Goal: Book appointment/travel/reservation

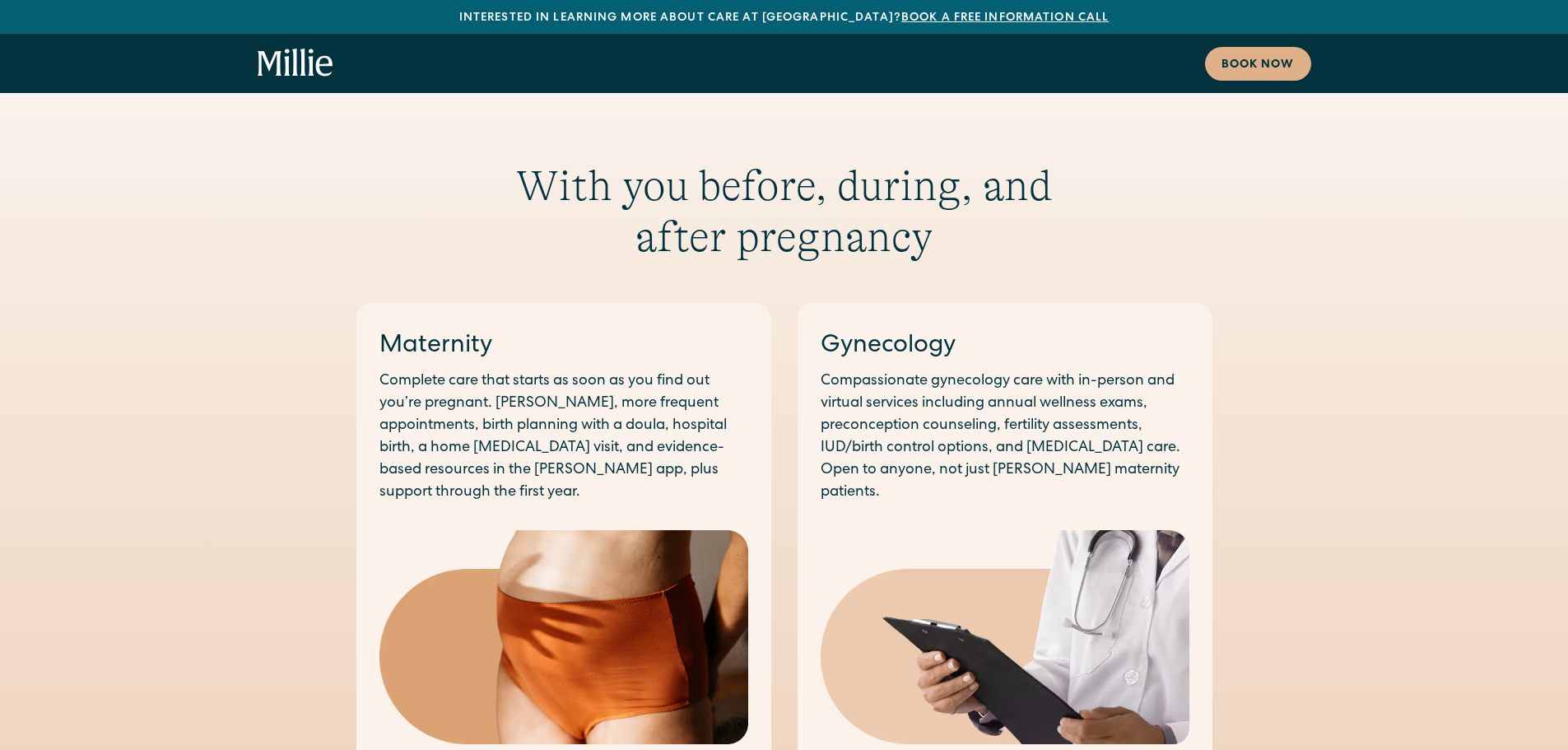
scroll to position [987, 0]
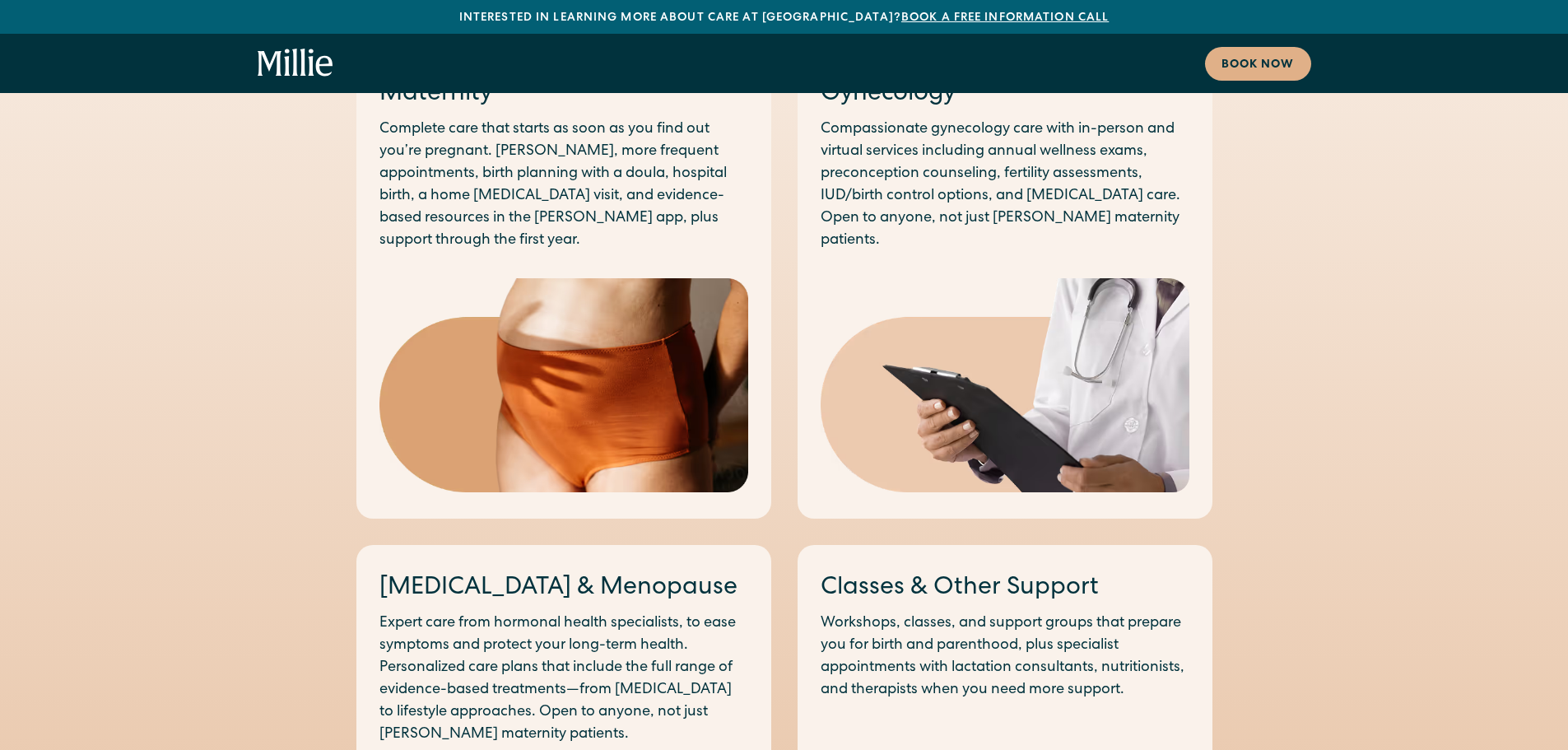
click at [316, 61] on icon "home" at bounding box center [295, 63] width 75 height 30
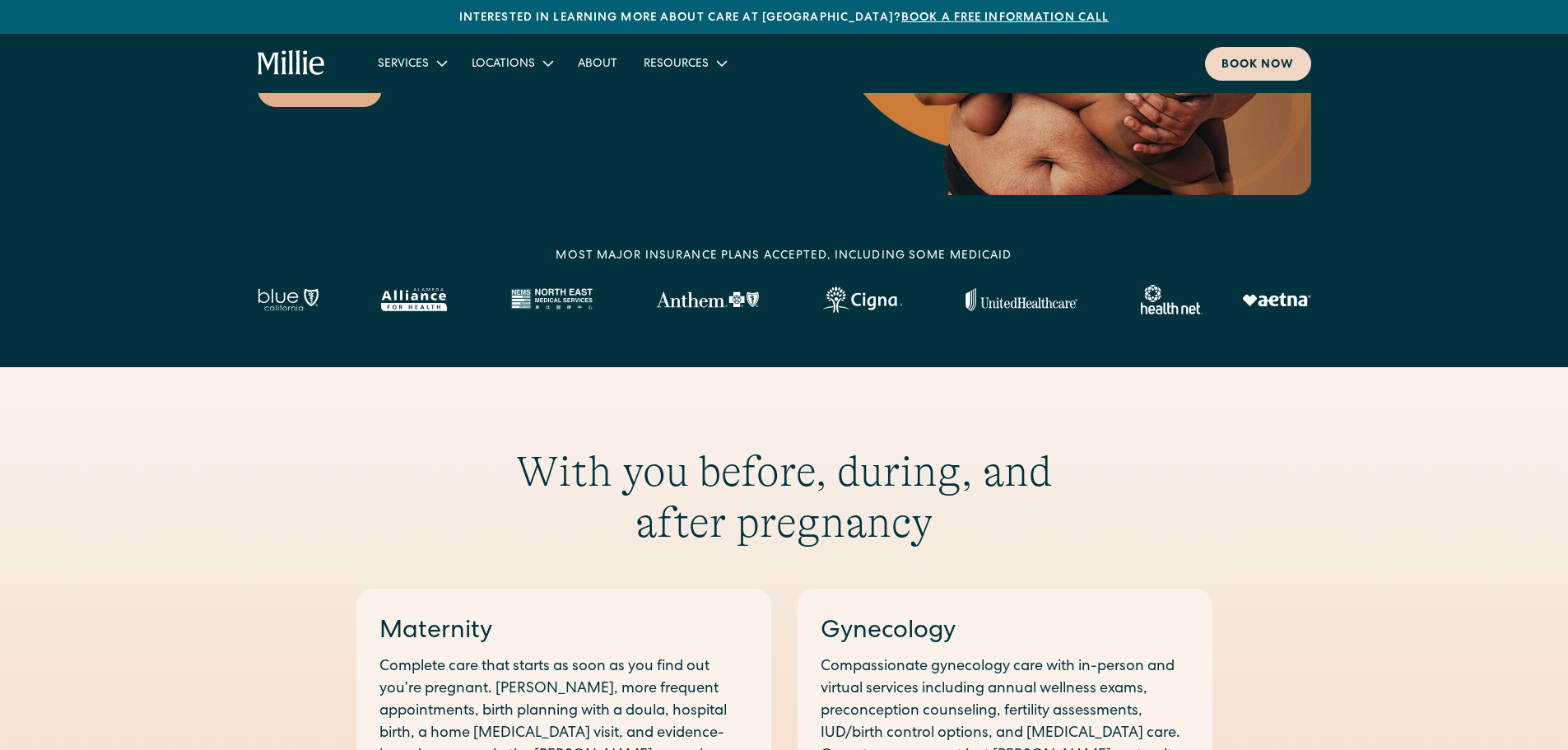
click at [1251, 63] on div "Book now" at bounding box center [1259, 65] width 74 height 17
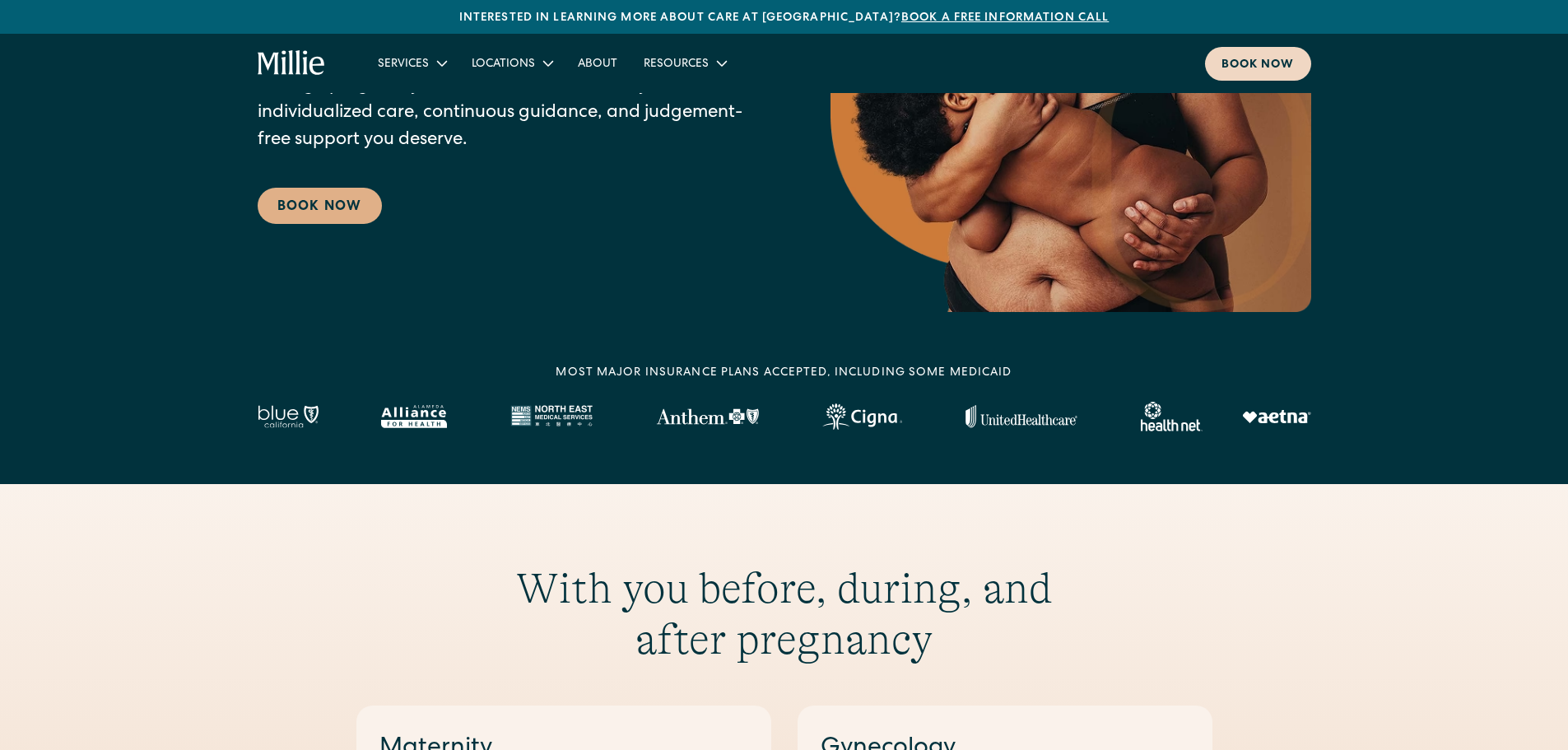
scroll to position [329, 0]
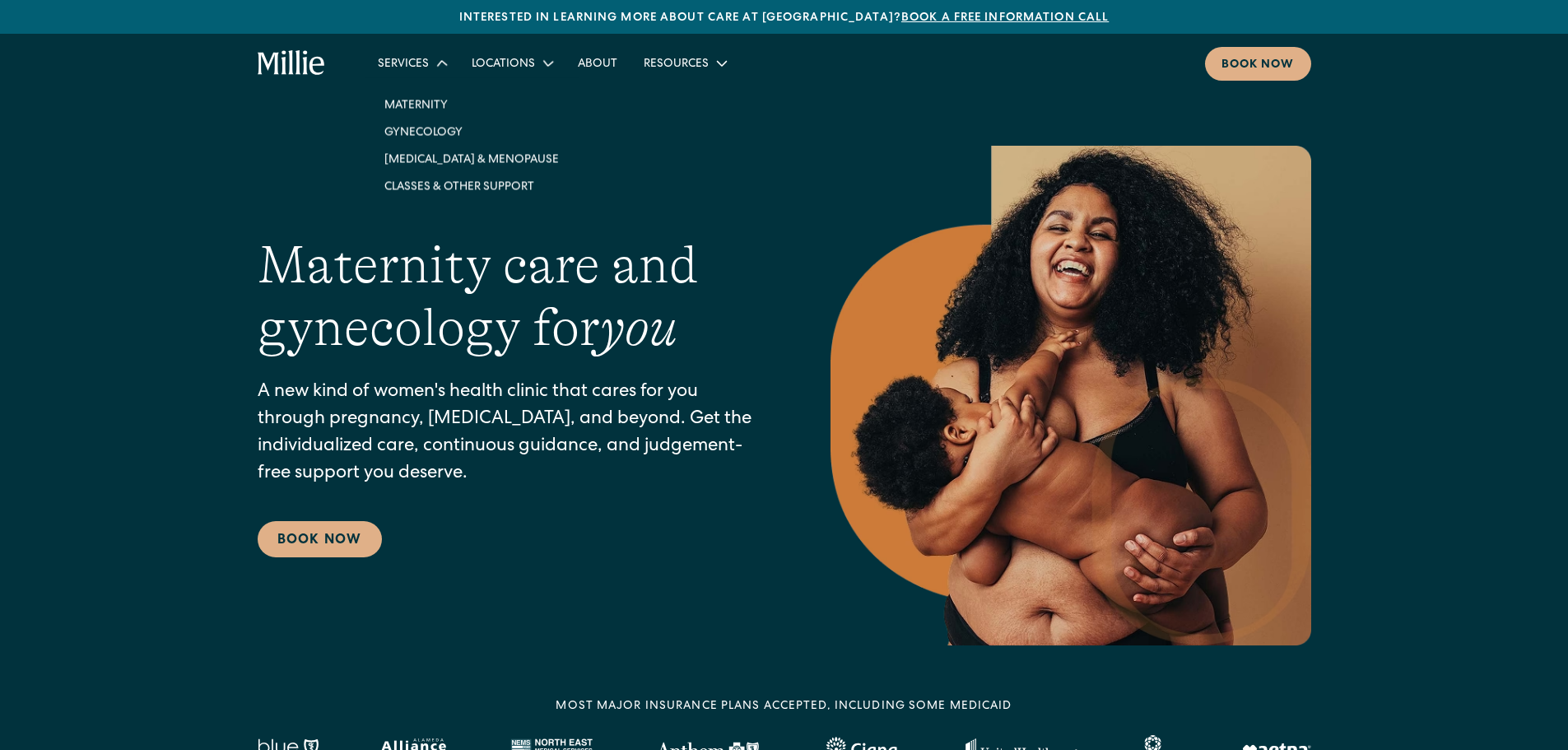
click at [411, 60] on div "Services" at bounding box center [403, 64] width 51 height 17
click at [425, 133] on link "Gynecology" at bounding box center [472, 130] width 201 height 27
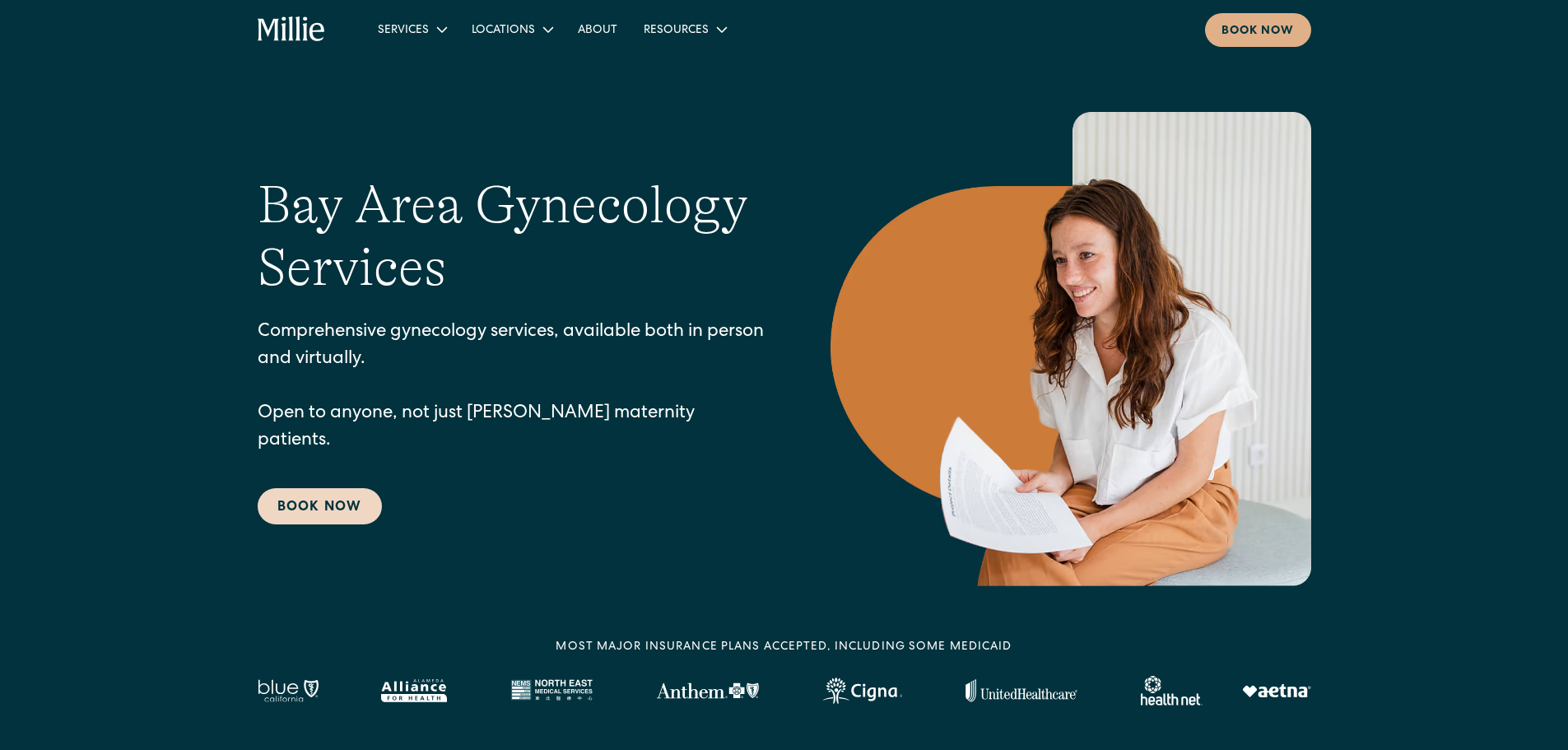
click at [309, 488] on link "Book Now" at bounding box center [319, 506] width 125 height 36
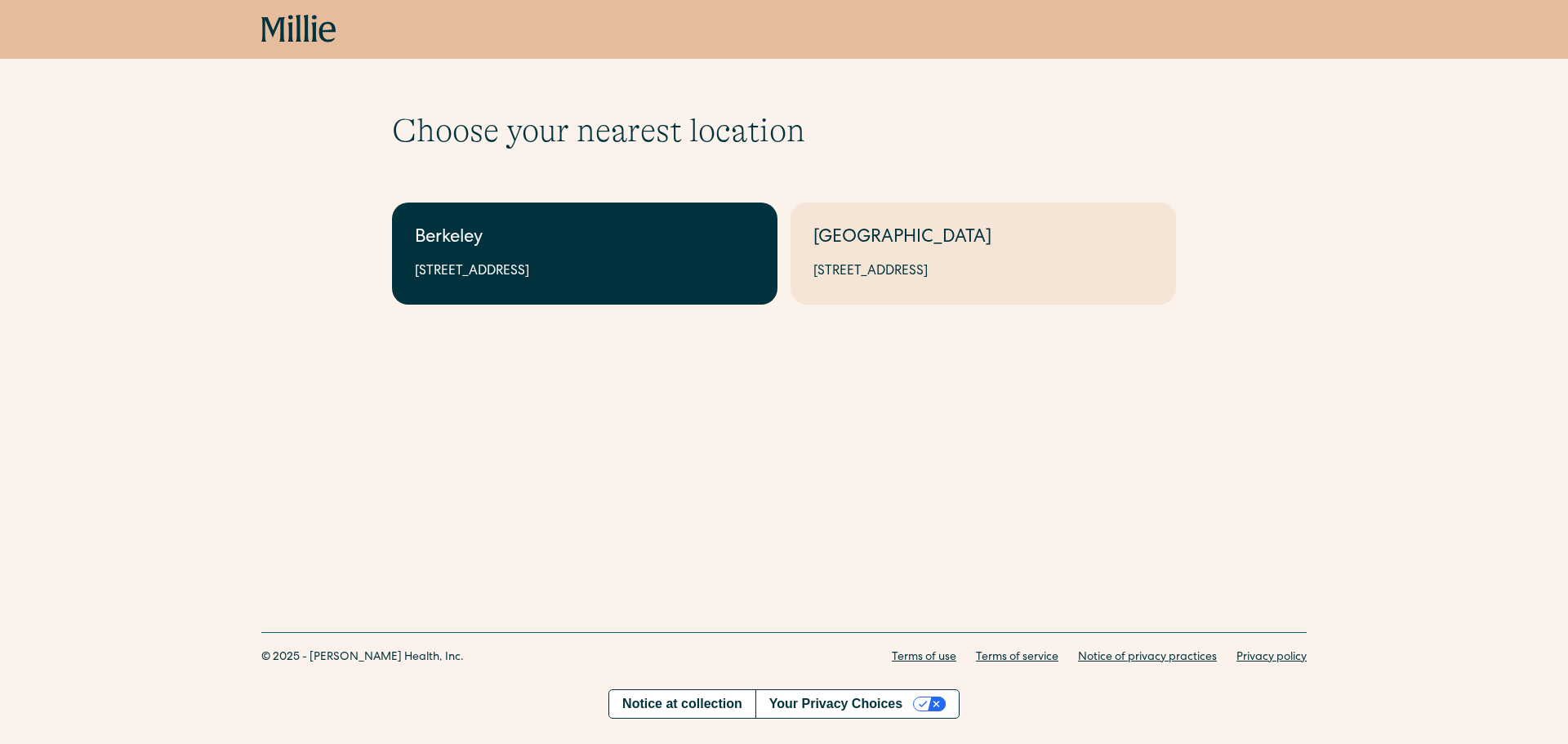
click at [532, 276] on div "2999 Regent St, Suite 524, Berkeley, CA 94705" at bounding box center [585, 272] width 340 height 20
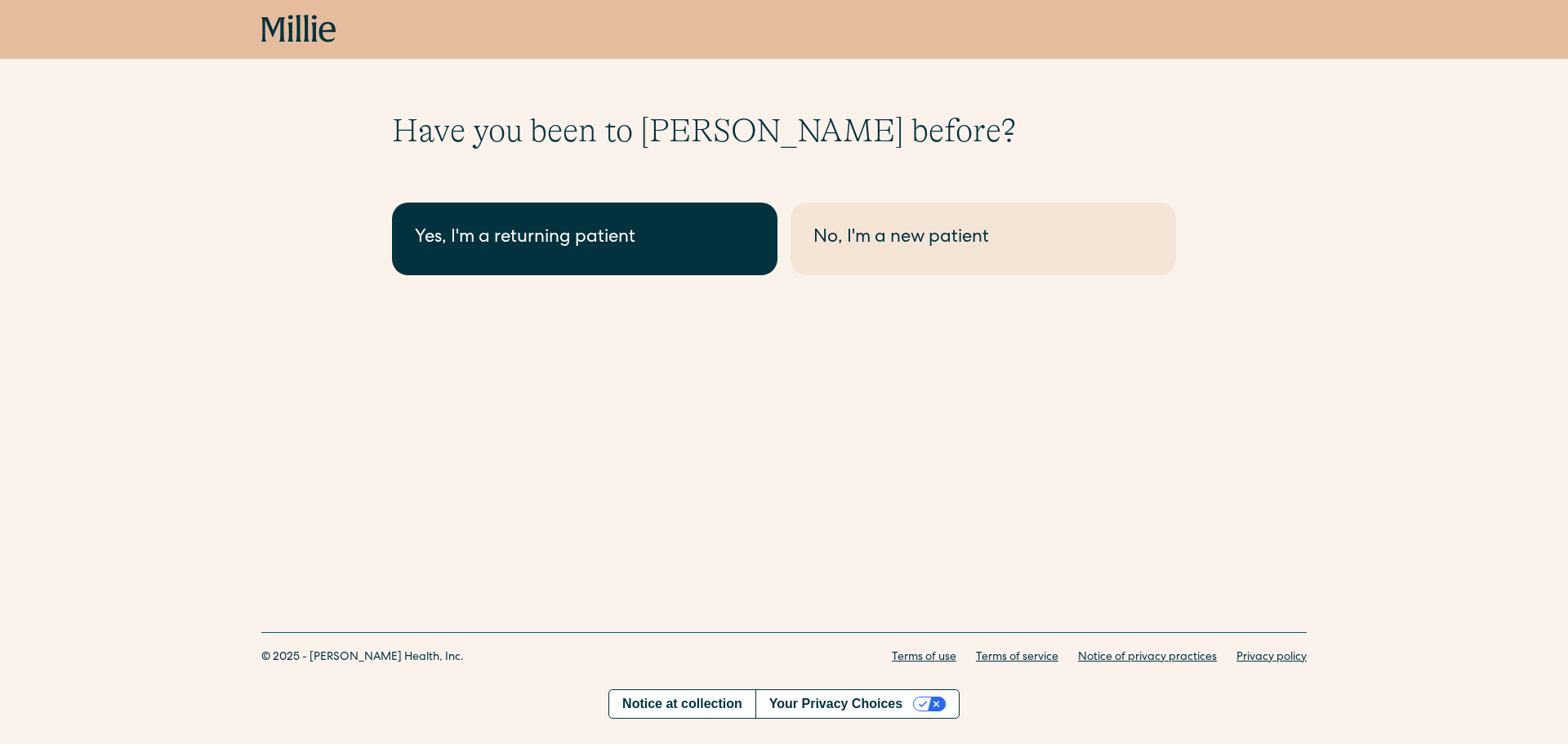
click at [639, 255] on link "Yes, I'm a returning patient" at bounding box center [584, 239] width 385 height 73
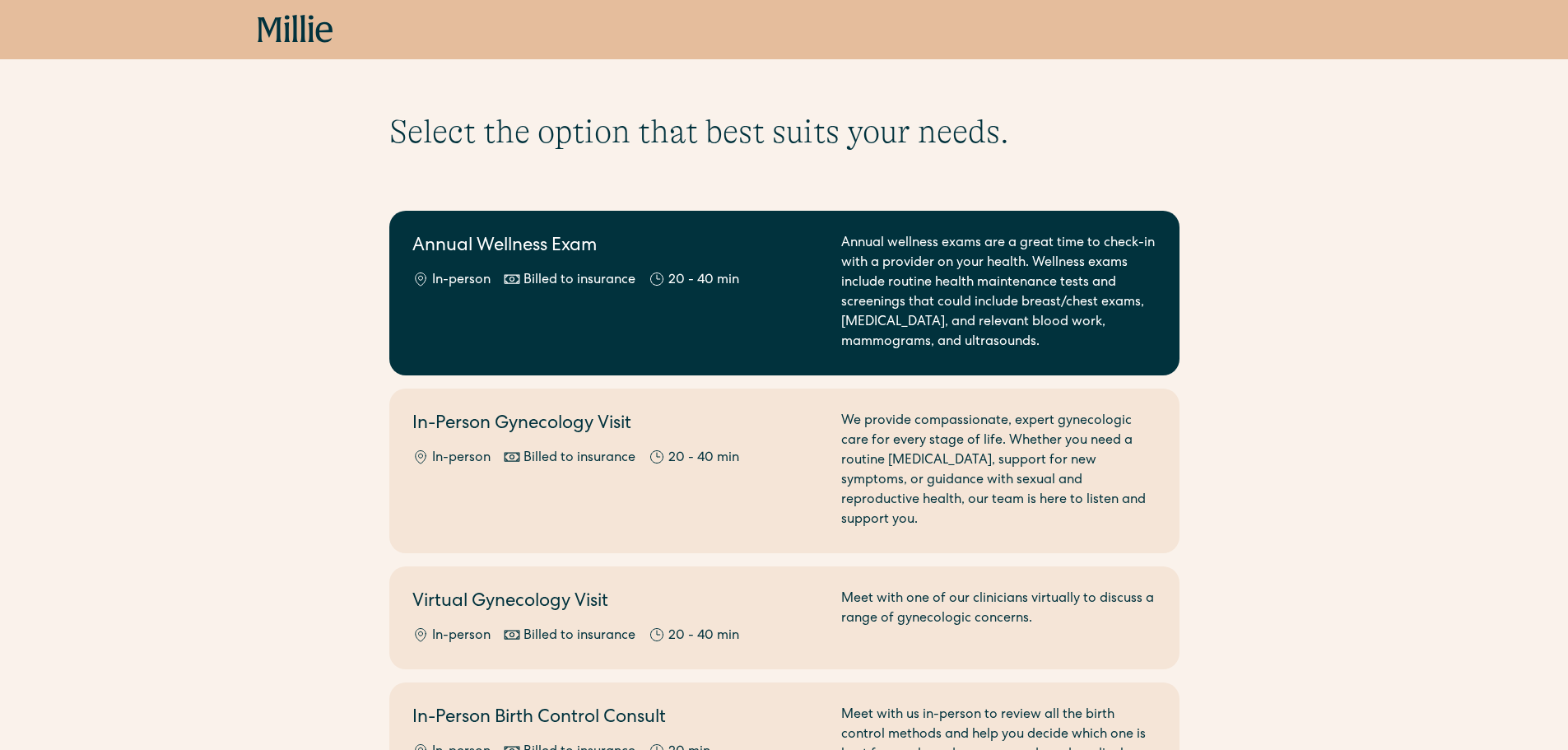
click at [781, 344] on div "Annual Wellness Exam In-person Billed to insurance 20 - 40 min" at bounding box center [617, 293] width 409 height 118
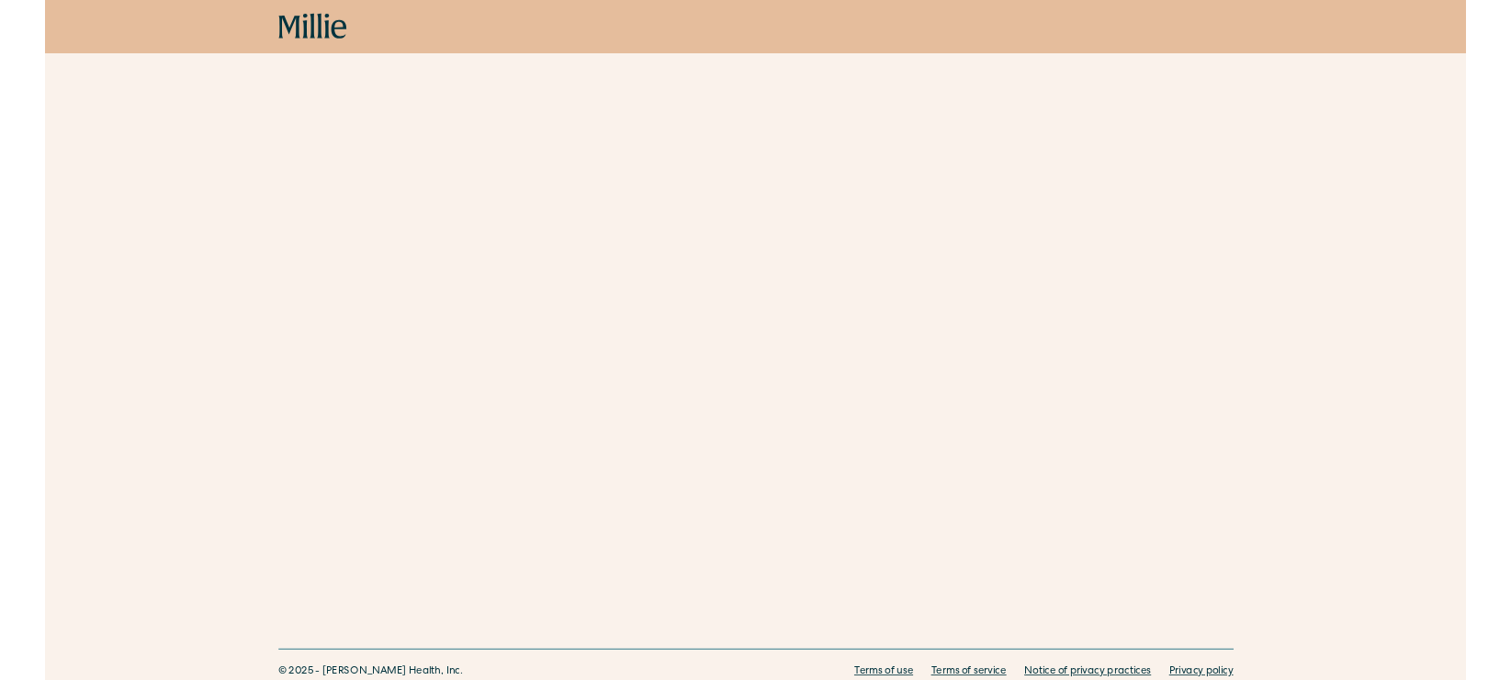
scroll to position [349, 0]
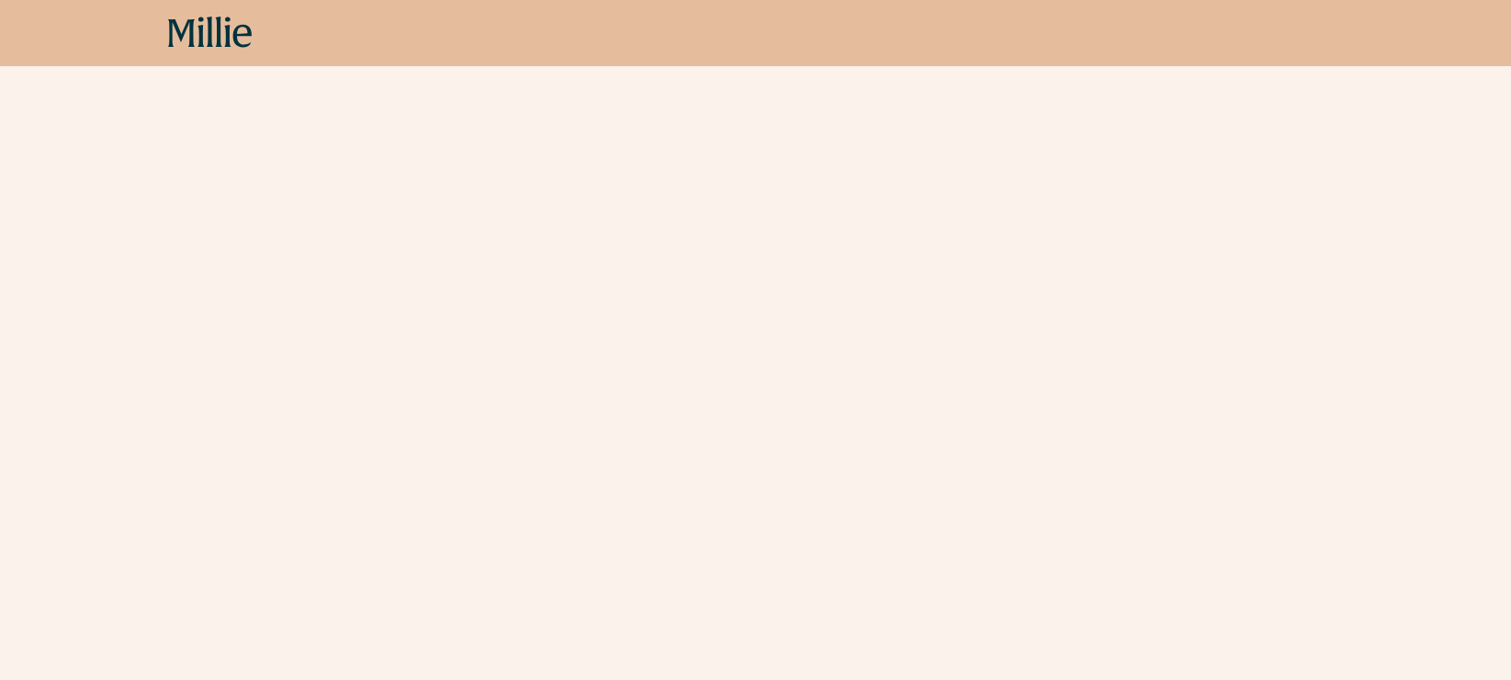
click at [287, 371] on div "Schedule your appointment This below only shows on maternity + location Materni…" at bounding box center [755, 237] width 1511 height 923
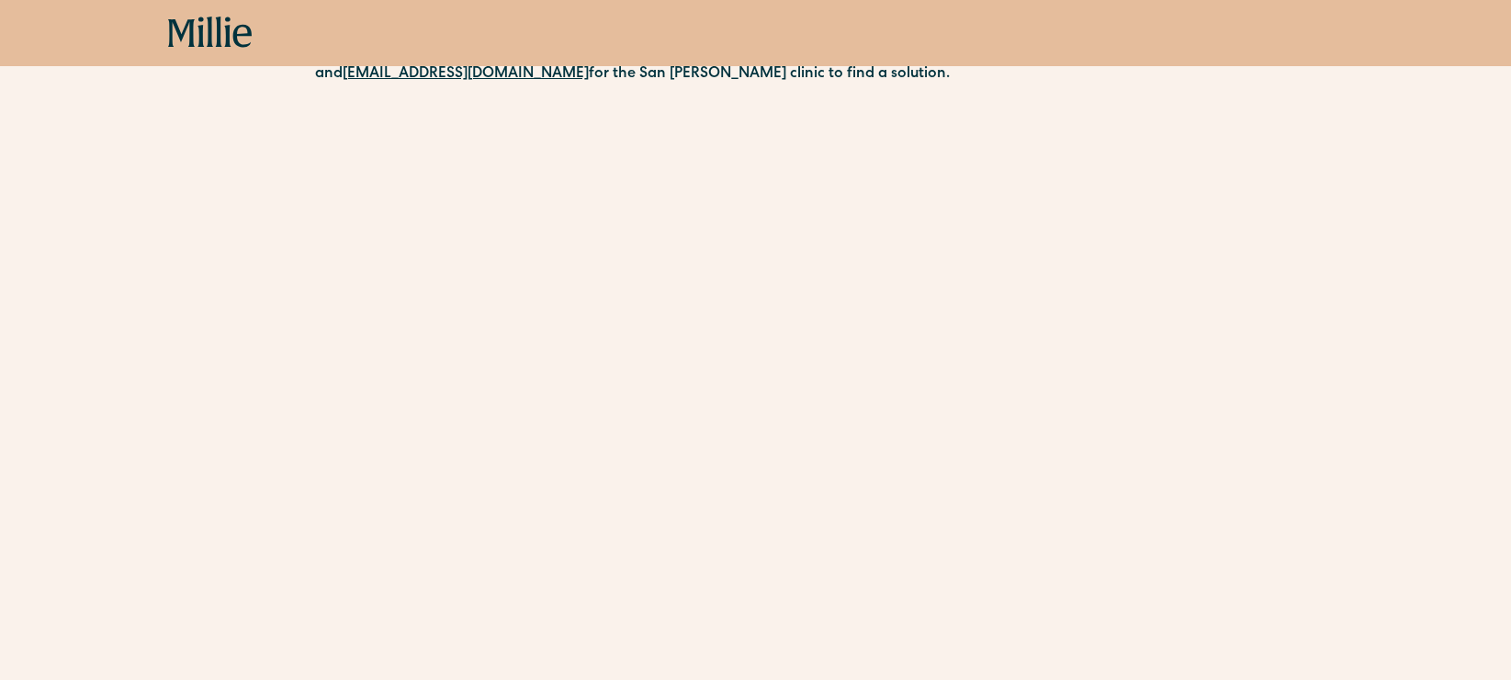
scroll to position [0, 0]
